Goal: Navigation & Orientation: Find specific page/section

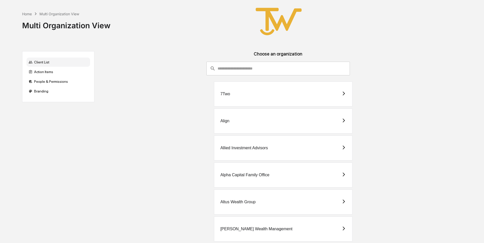
click at [238, 148] on div "Allied Investment Advisors" at bounding box center [245, 148] width 48 height 5
click at [231, 176] on div "Alpha Capital Family Office" at bounding box center [245, 175] width 49 height 5
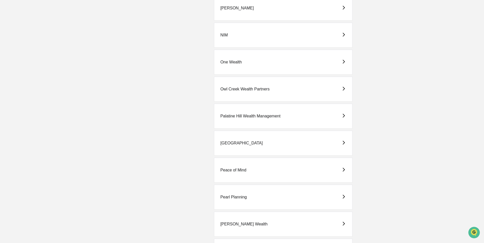
scroll to position [815, 0]
click at [231, 196] on div "Pearl Planning" at bounding box center [234, 197] width 26 height 5
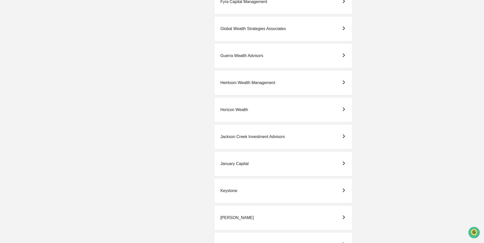
scroll to position [662, 0]
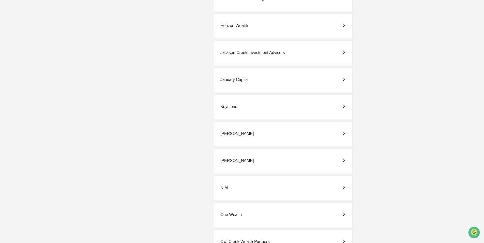
click at [452, 153] on div "[PERSON_NAME]" at bounding box center [279, 160] width 360 height 25
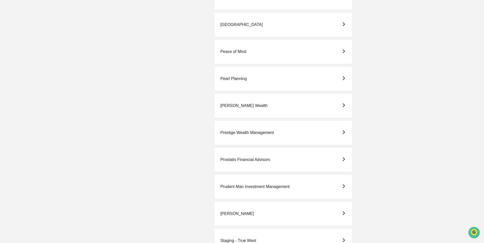
scroll to position [942, 0]
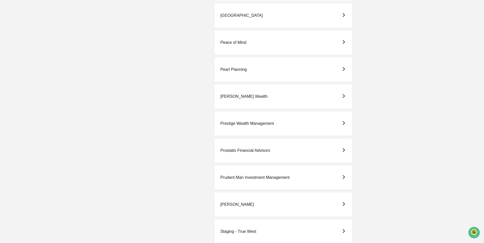
click at [233, 123] on div "Prestige Wealth Management" at bounding box center [247, 123] width 53 height 5
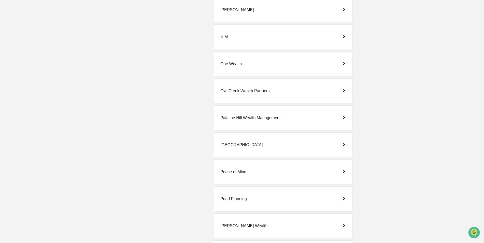
scroll to position [866, 0]
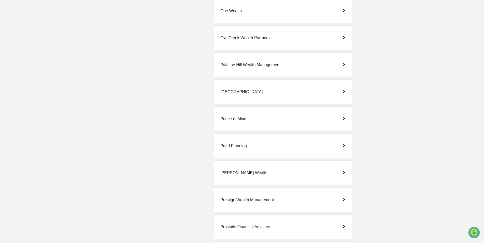
click at [242, 148] on div "Pearl Planning" at bounding box center [234, 146] width 26 height 5
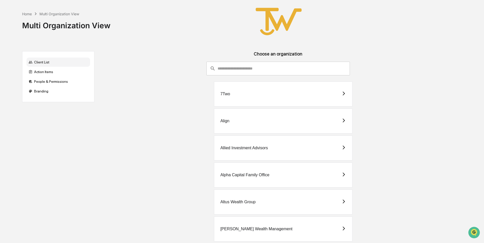
click at [234, 203] on div "Altus Wealth Group" at bounding box center [238, 202] width 35 height 5
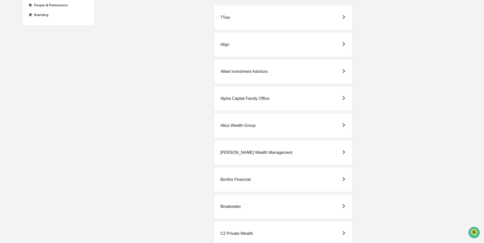
click at [240, 153] on div "[PERSON_NAME] Wealth Management" at bounding box center [257, 152] width 72 height 5
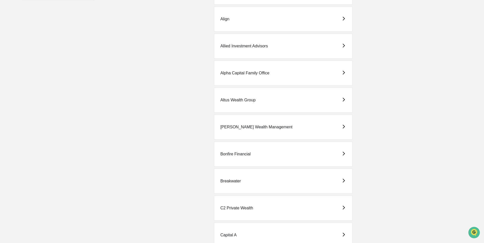
click at [230, 154] on div "Bonfire Financial" at bounding box center [236, 154] width 30 height 5
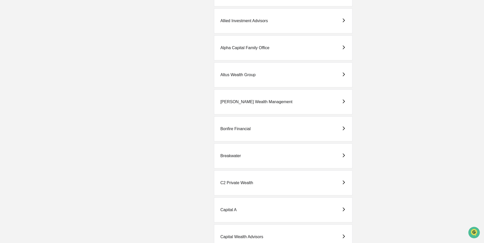
scroll to position [127, 0]
click at [233, 154] on div "Breakwater" at bounding box center [231, 155] width 21 height 5
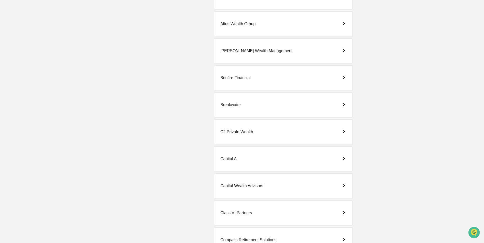
scroll to position [178, 0]
click at [231, 132] on div "C2 Private Wealth" at bounding box center [237, 131] width 33 height 5
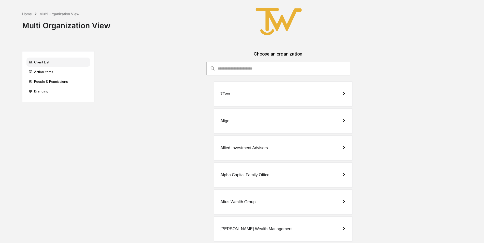
click at [251, 173] on div "Alpha Capital Family Office" at bounding box center [245, 175] width 49 height 5
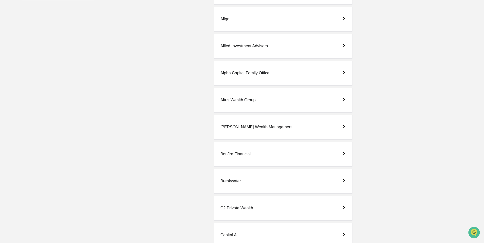
click at [240, 208] on div "C2 Private Wealth" at bounding box center [237, 208] width 33 height 5
